Goal: Find specific page/section: Find specific page/section

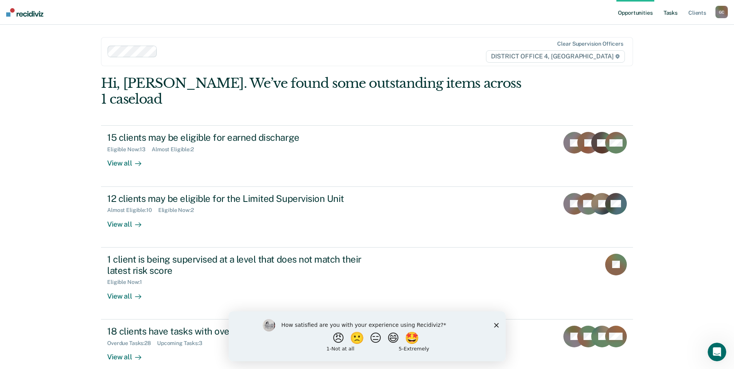
click at [669, 15] on link "Tasks" at bounding box center [670, 12] width 17 height 25
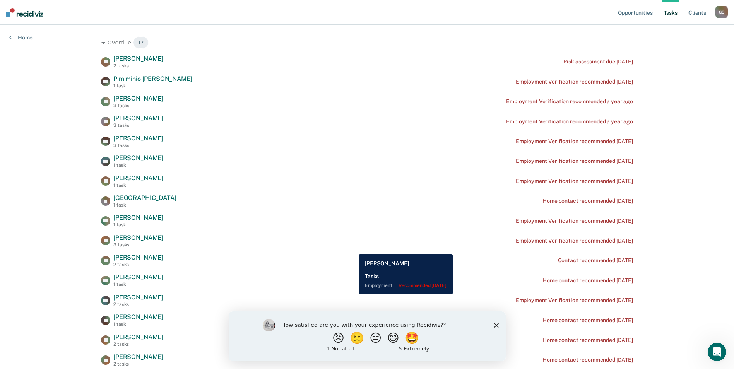
scroll to position [116, 0]
